Goal: Entertainment & Leisure: Consume media (video, audio)

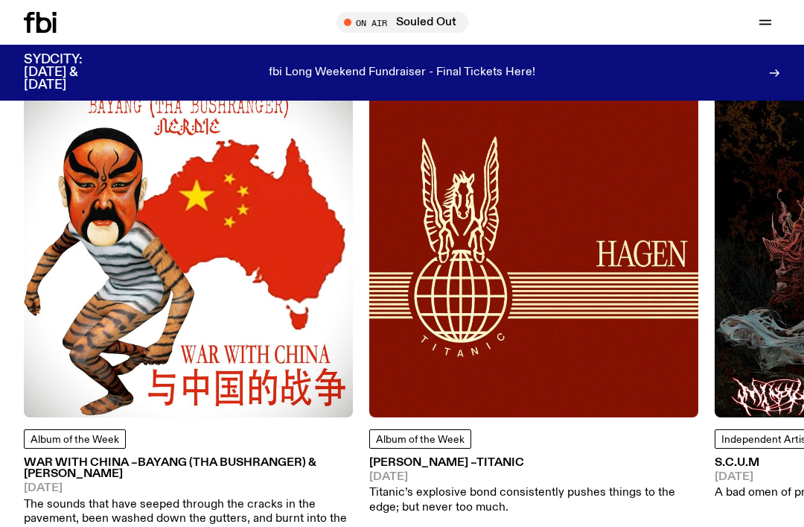
scroll to position [1555, 0]
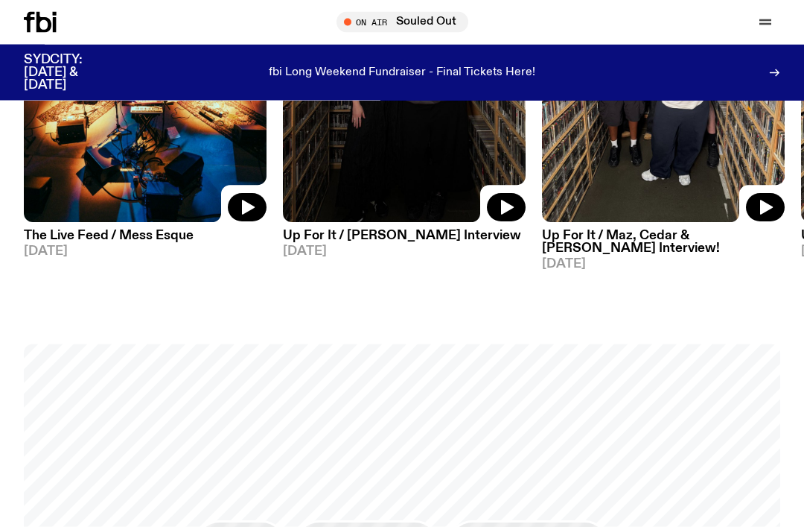
click at [759, 21] on icon "button" at bounding box center [766, 22] width 18 height 18
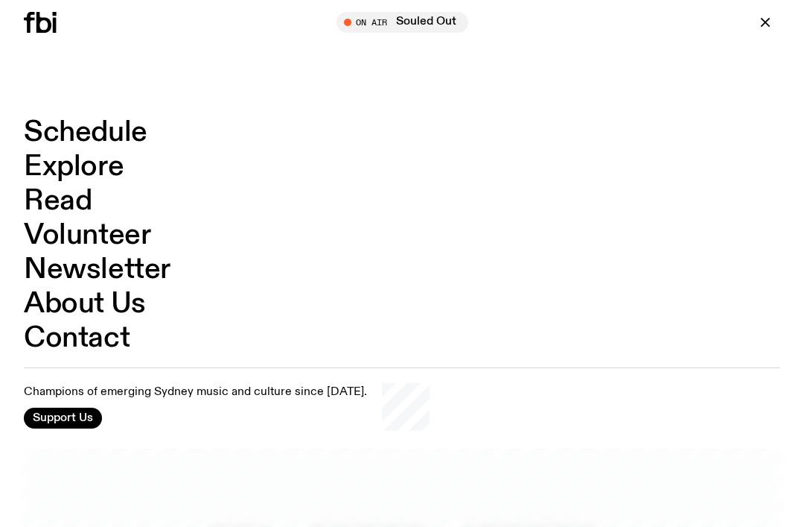
click at [45, 133] on link "Schedule" at bounding box center [86, 132] width 124 height 28
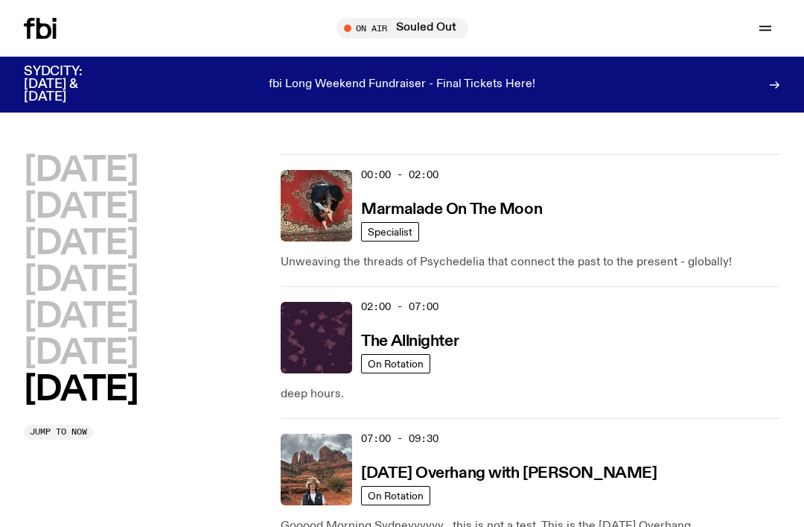
click at [51, 176] on h2 "[DATE]" at bounding box center [81, 171] width 114 height 34
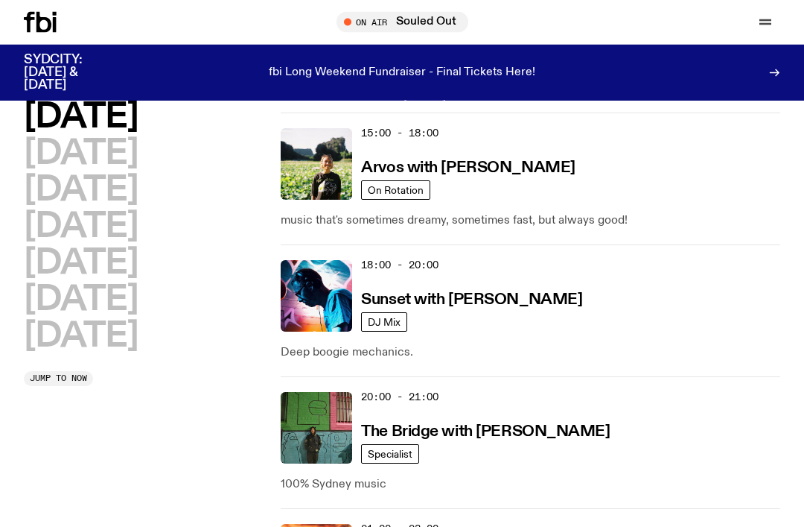
scroll to position [707, 0]
click at [490, 304] on h3 "Sunset with [PERSON_NAME]" at bounding box center [471, 300] width 221 height 16
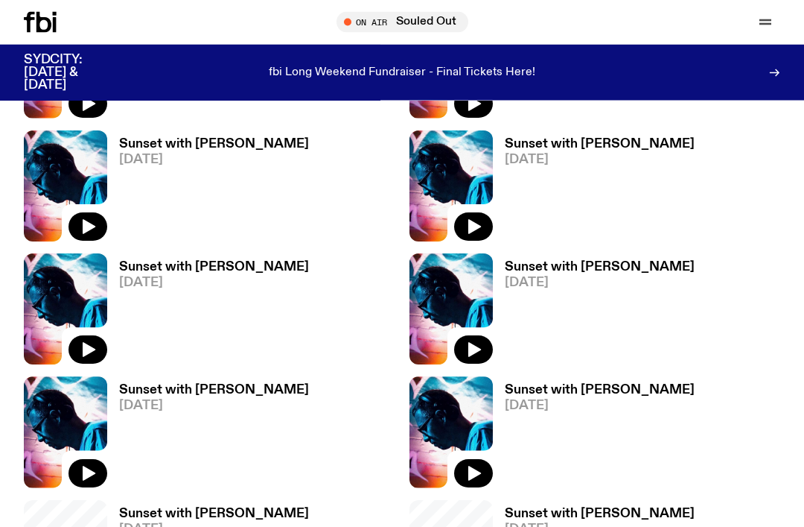
scroll to position [779, 0]
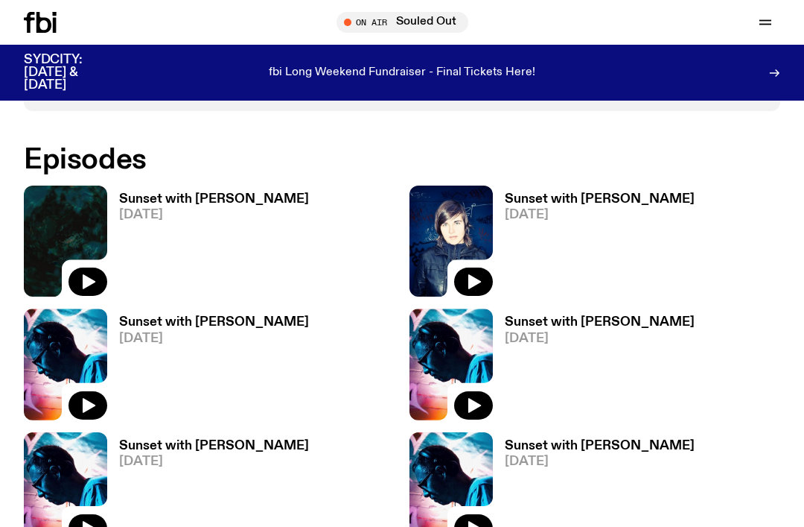
click at [153, 209] on span "[DATE]" at bounding box center [214, 215] width 190 height 13
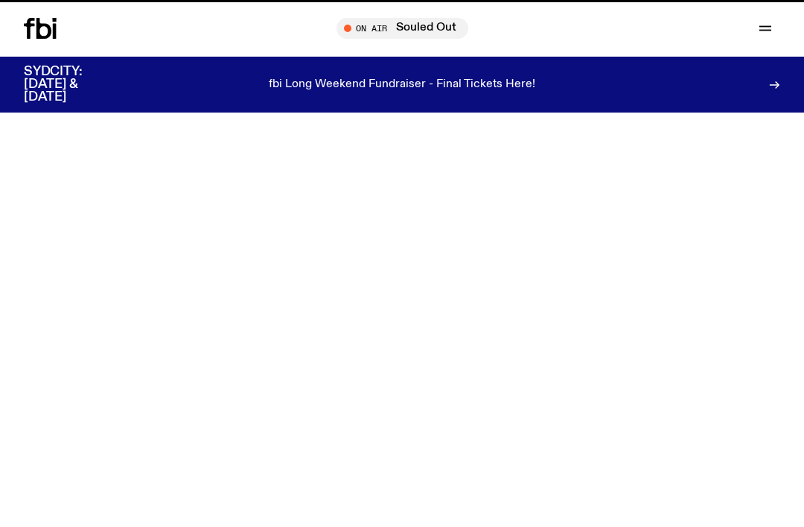
scroll to position [779, 0]
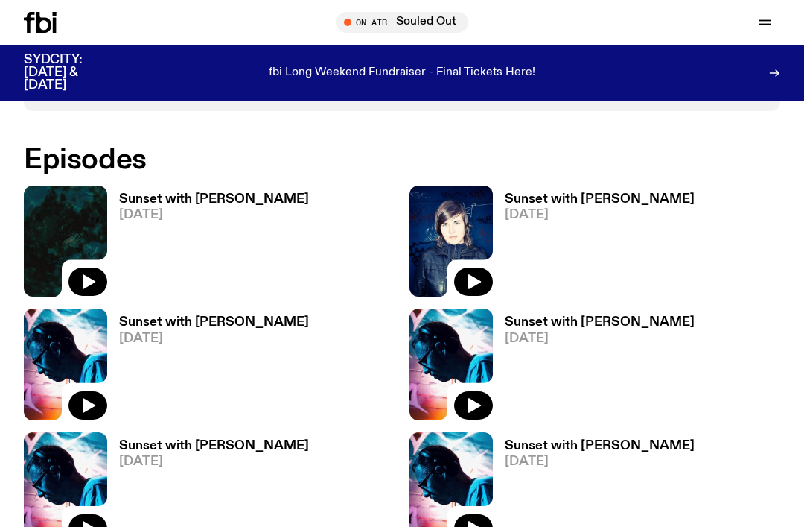
click at [533, 209] on span "[DATE]" at bounding box center [600, 215] width 190 height 13
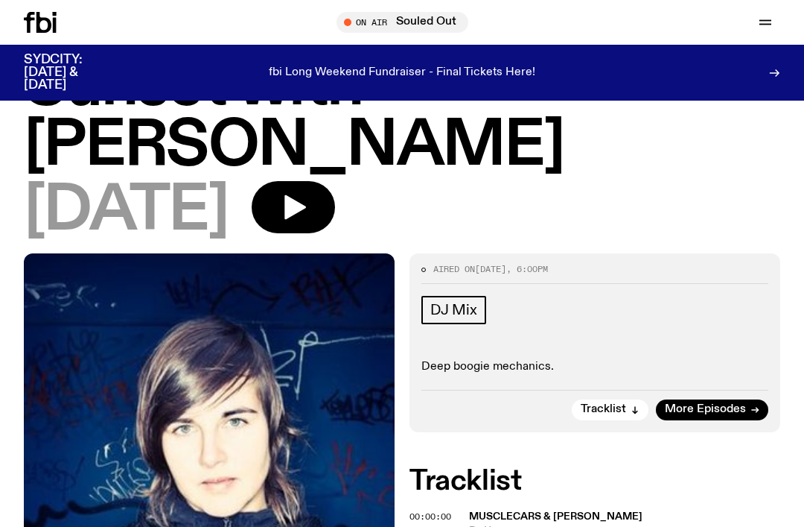
scroll to position [150, 0]
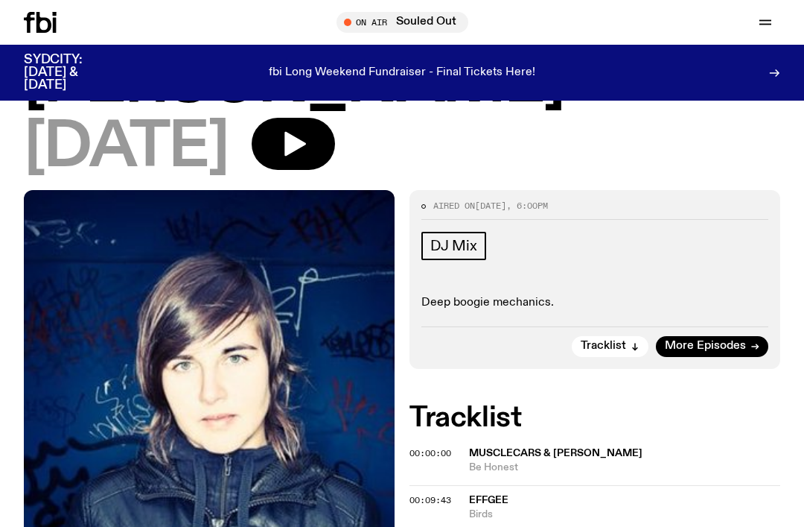
click at [739, 345] on span "More Episodes" at bounding box center [705, 345] width 81 height 11
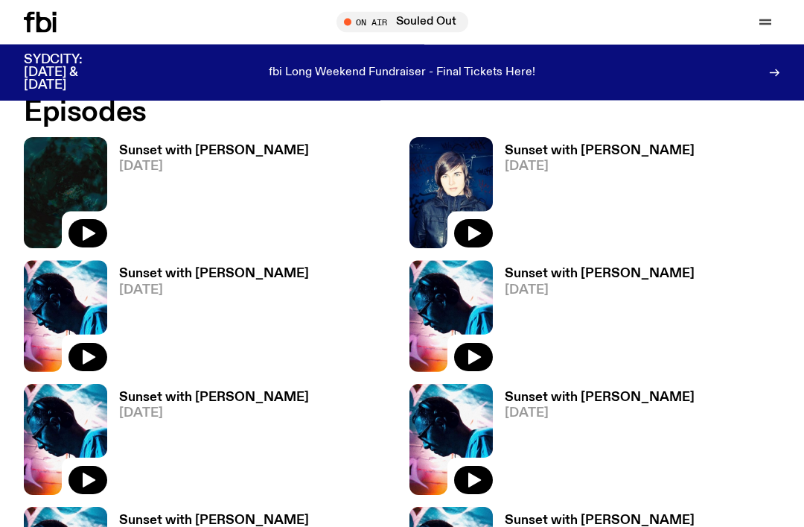
scroll to position [827, 0]
click at [246, 299] on link "Sunset with [PERSON_NAME] [DATE]" at bounding box center [208, 319] width 202 height 104
